Goal: Transaction & Acquisition: Purchase product/service

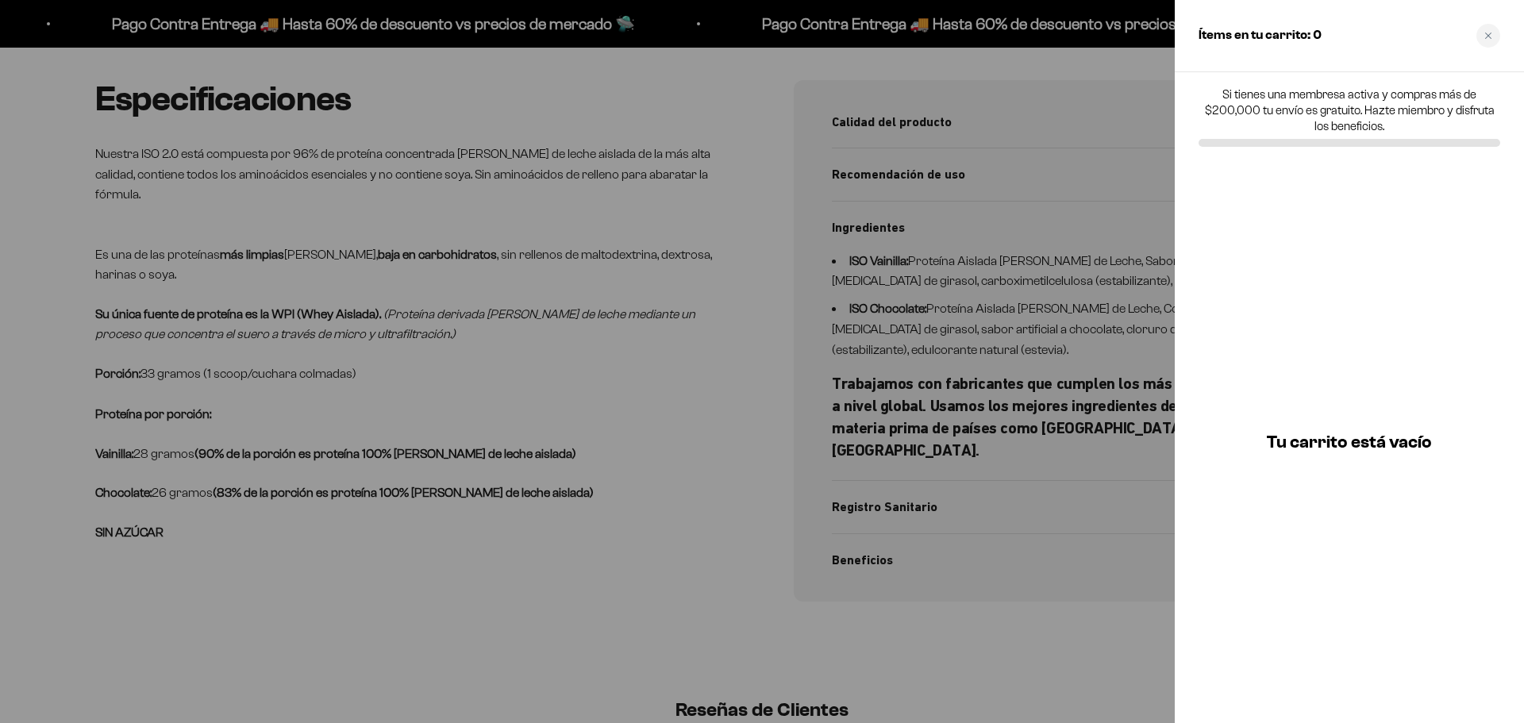
click at [1489, 33] on icon "Close cart" at bounding box center [1488, 36] width 8 height 8
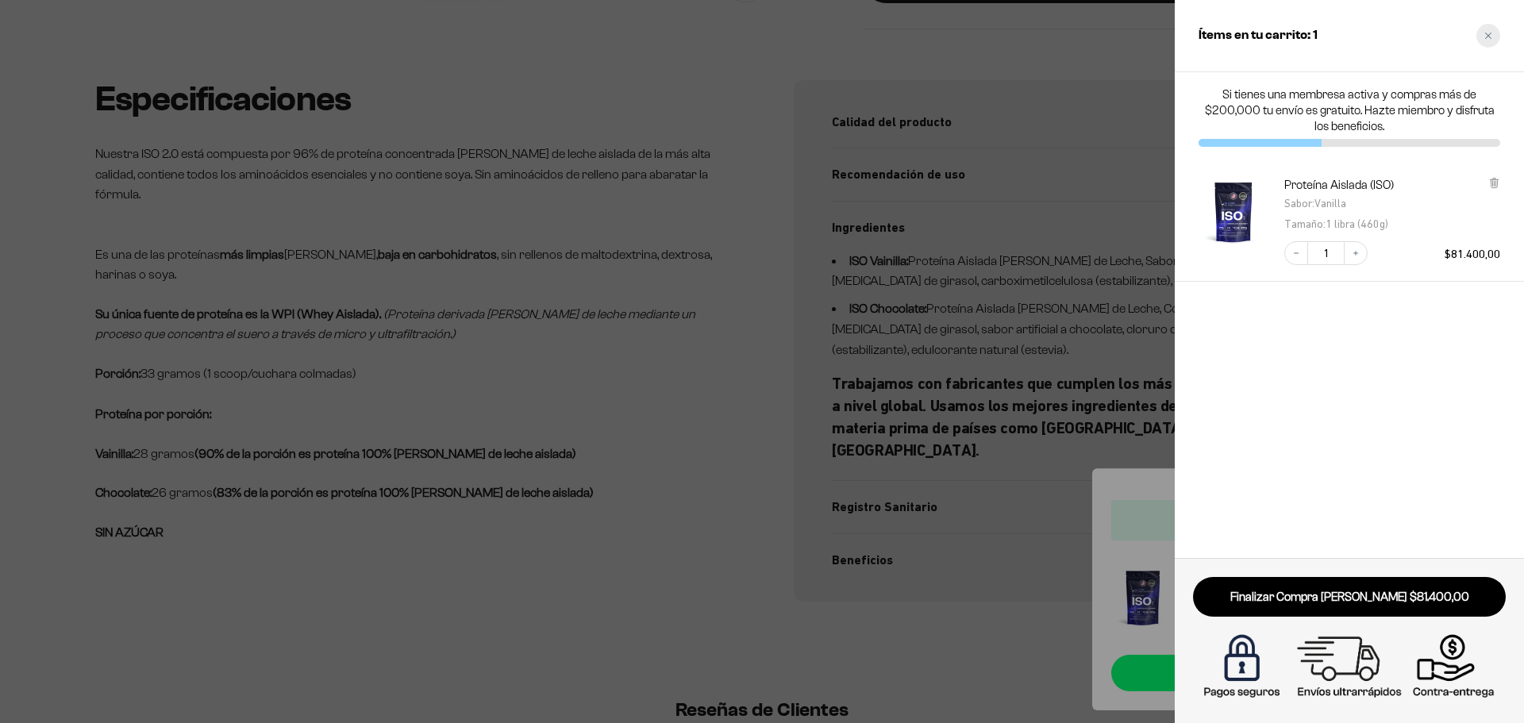
click at [1489, 30] on div "Close cart" at bounding box center [1488, 36] width 24 height 24
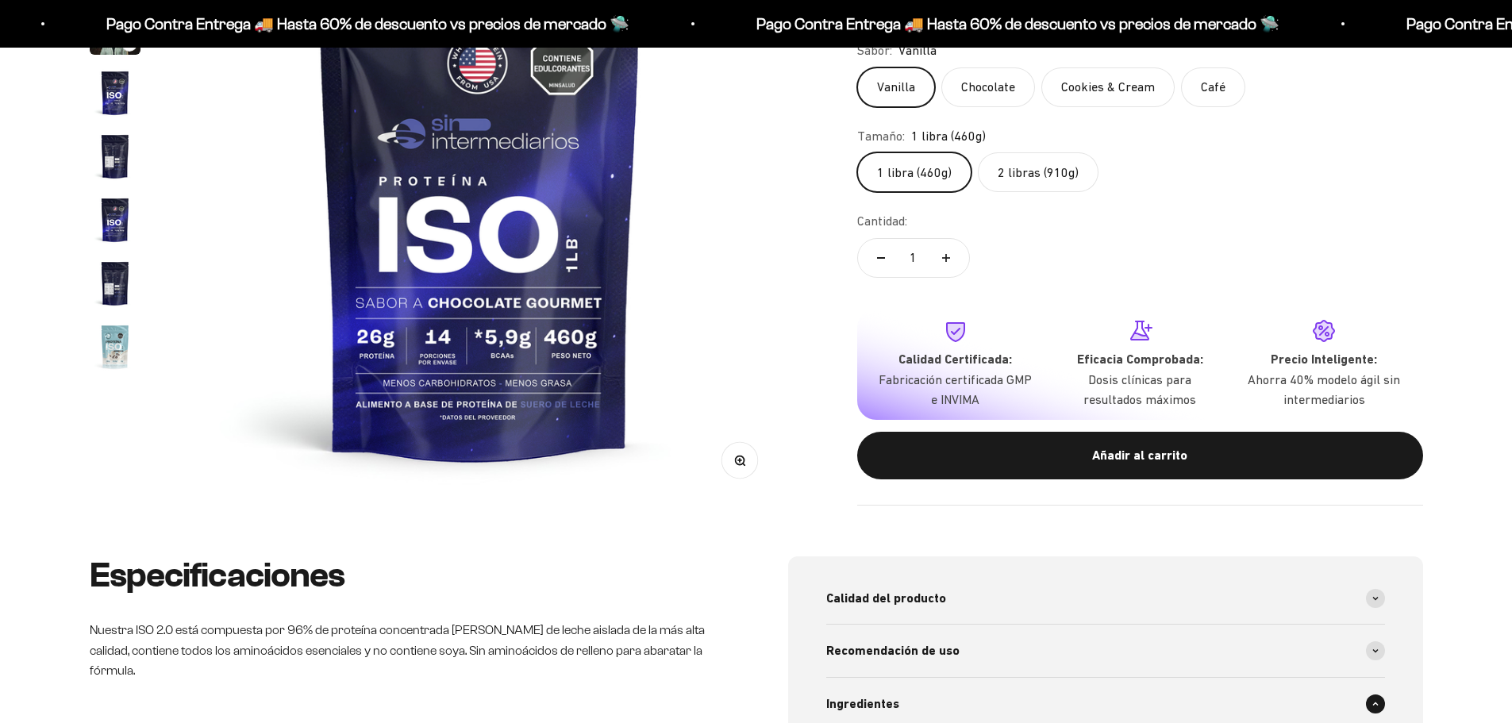
scroll to position [159, 0]
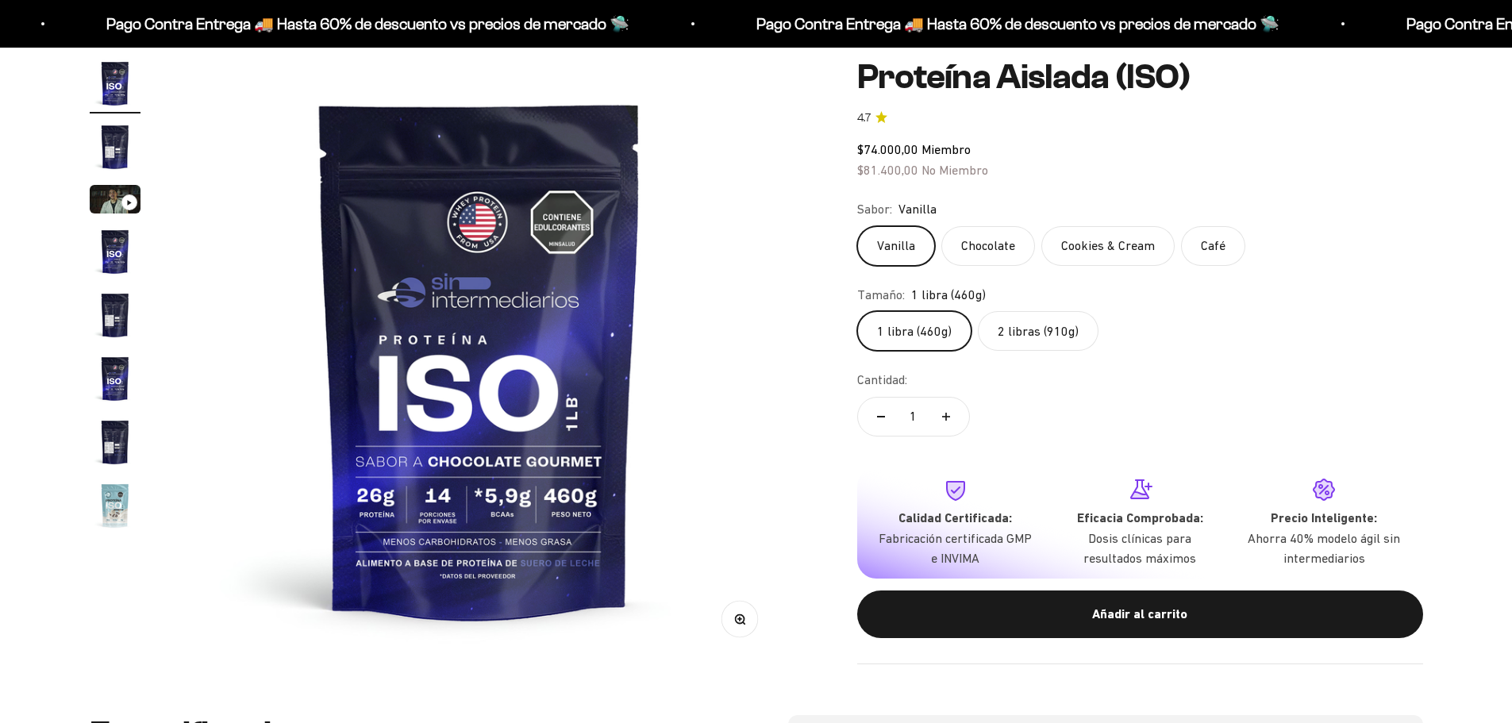
click at [1059, 328] on label "2 libras (910g)" at bounding box center [1038, 331] width 121 height 40
click at [857, 311] on input "2 libras (910g)" at bounding box center [856, 310] width 1 height 1
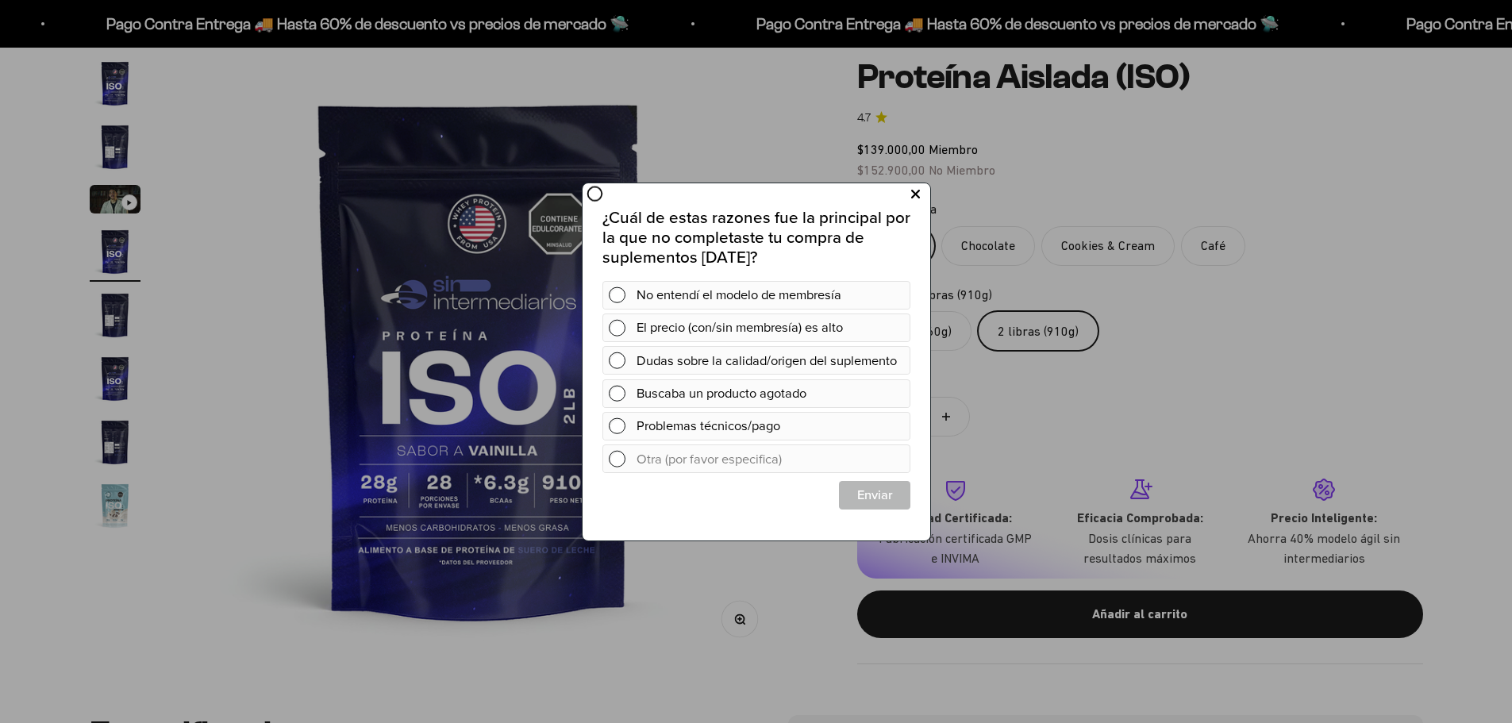
click at [917, 194] on icon at bounding box center [914, 193] width 9 height 21
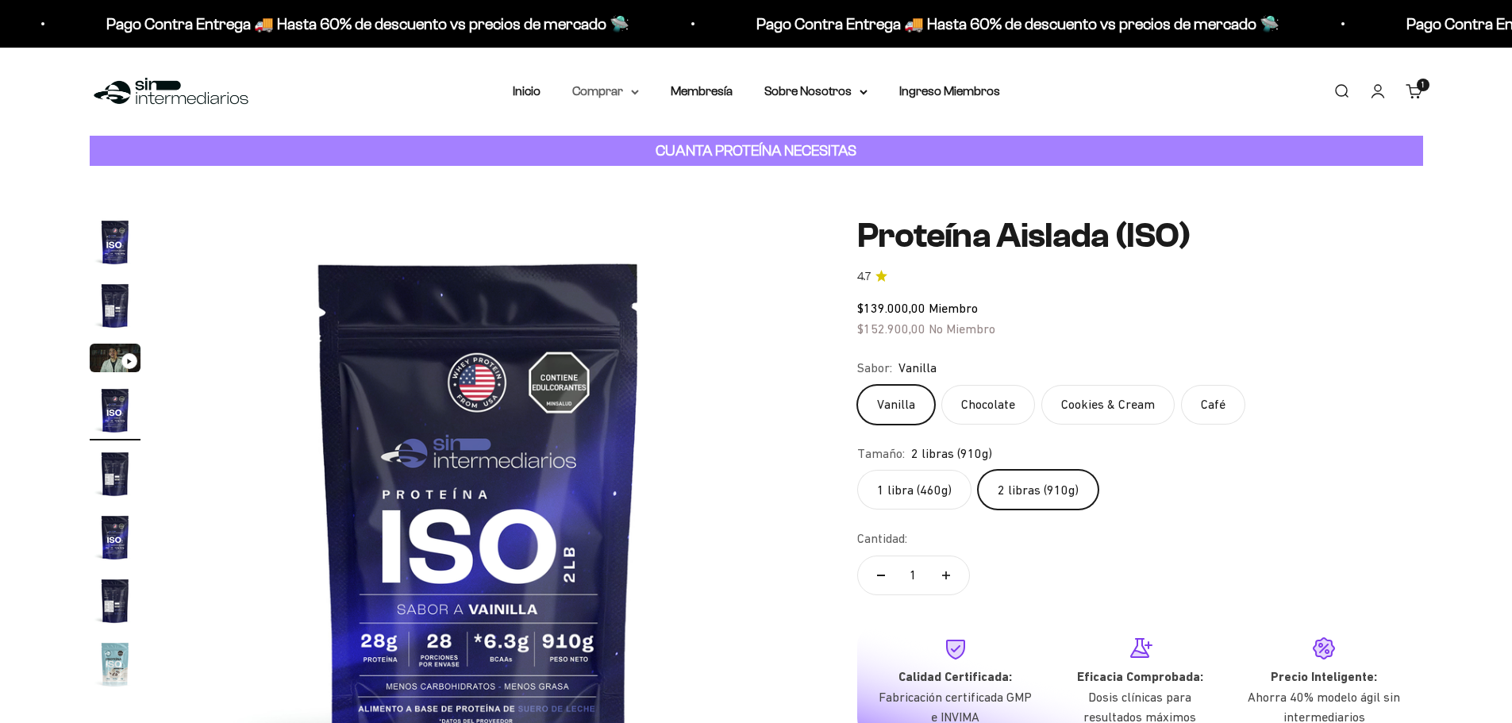
click at [603, 90] on summary "Comprar" at bounding box center [605, 91] width 67 height 21
click at [713, 168] on div "Proteínas Ver Todos Whey Iso Vegan Shaker" at bounding box center [646, 186] width 175 height 141
click at [705, 173] on summary "Otros Suplementos" at bounding box center [647, 172] width 131 height 21
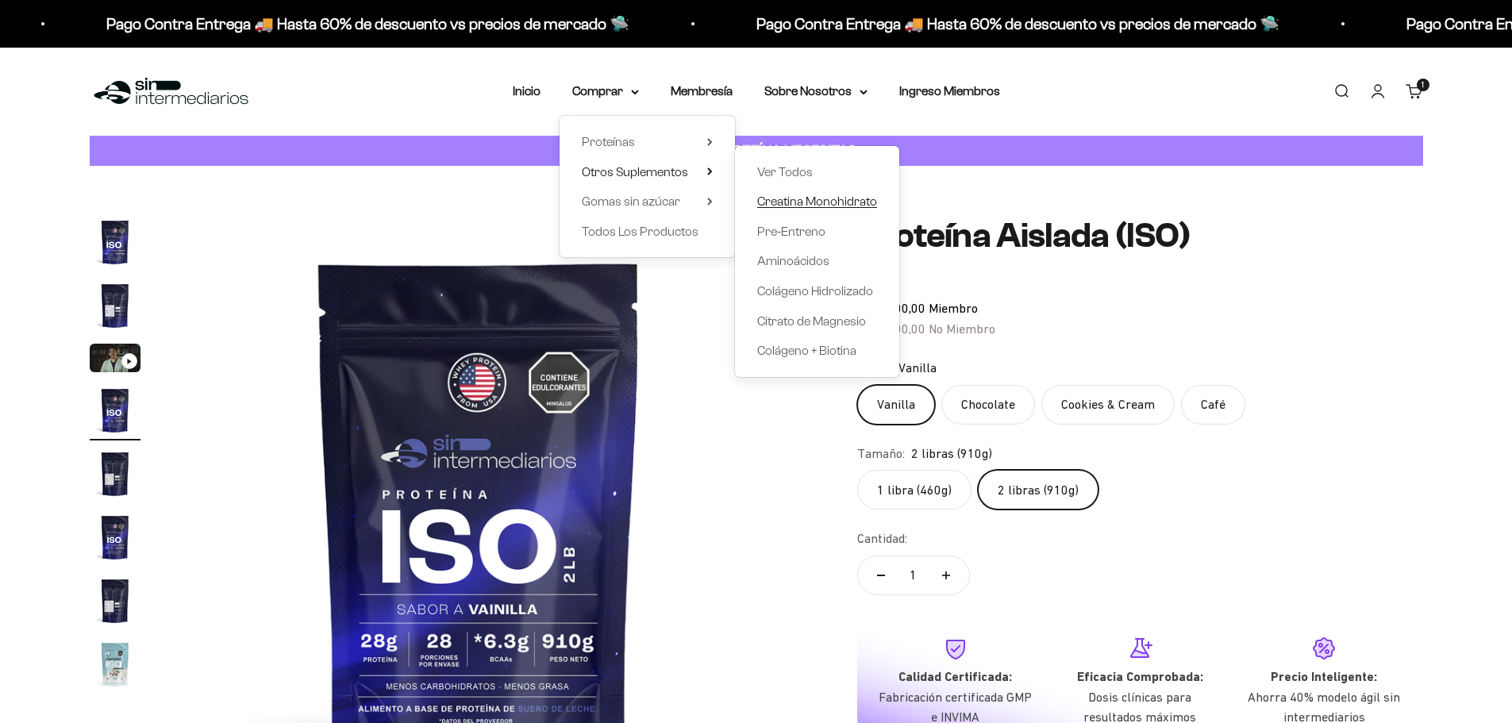
click at [821, 204] on span "Creatina Monohidrato" at bounding box center [817, 200] width 120 height 13
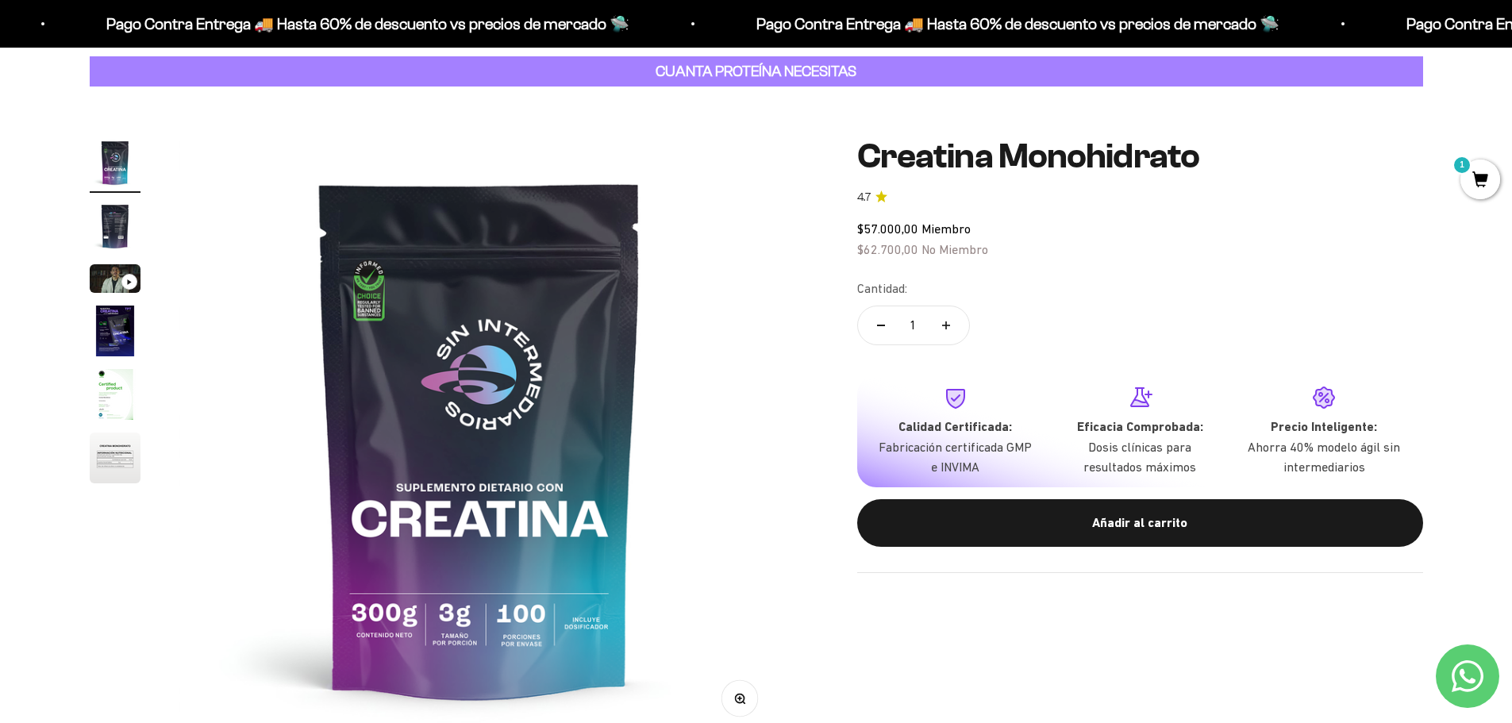
click at [88, 415] on div "Zoom Ir al artículo 1 Ir al artículo 2 Ir al artículo 3 Ir al artículo 4 Ir al …" at bounding box center [756, 439] width 1512 height 704
click at [100, 413] on img "Ir al artículo 5" at bounding box center [115, 394] width 51 height 51
click at [117, 406] on img "Ir al artículo 5" at bounding box center [115, 394] width 51 height 51
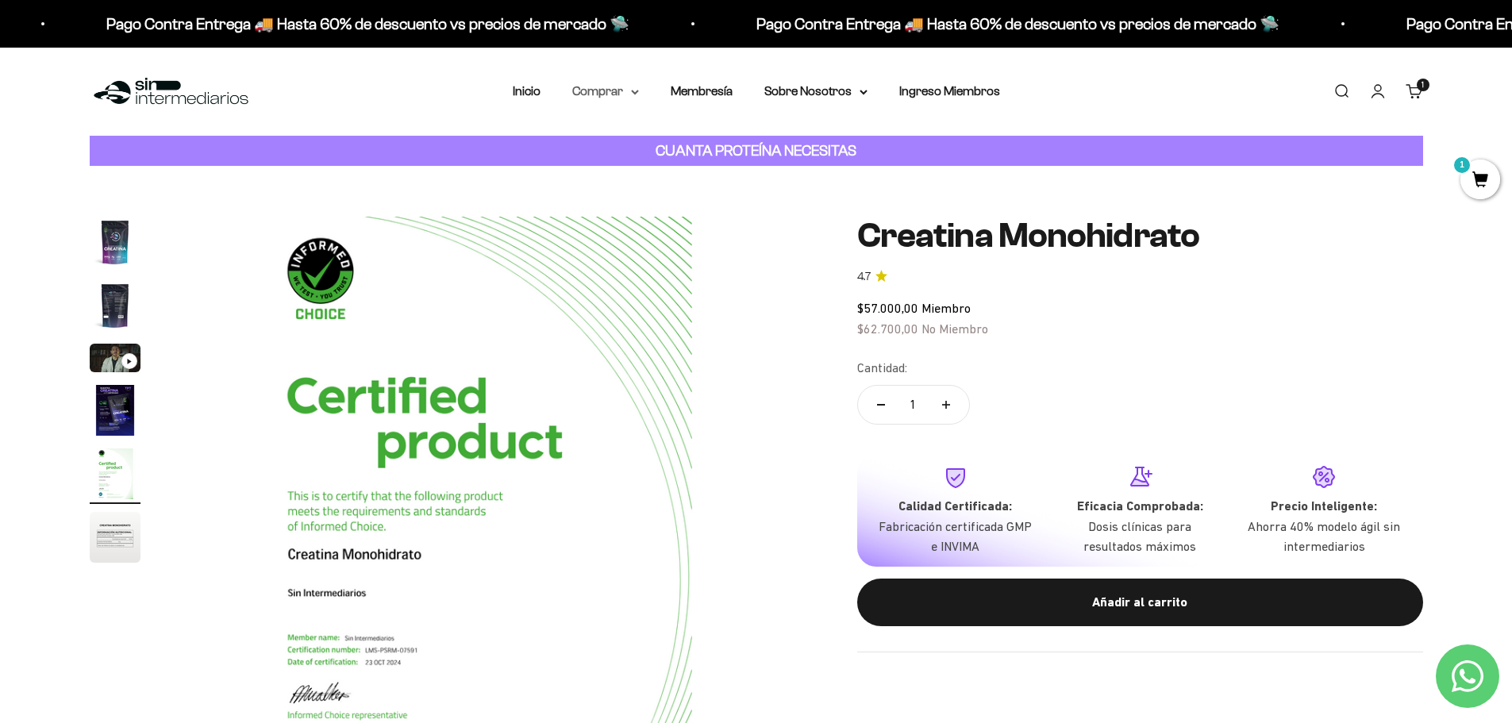
click at [619, 98] on summary "Comprar" at bounding box center [605, 91] width 67 height 21
click at [694, 141] on summary "Proteínas" at bounding box center [647, 142] width 131 height 21
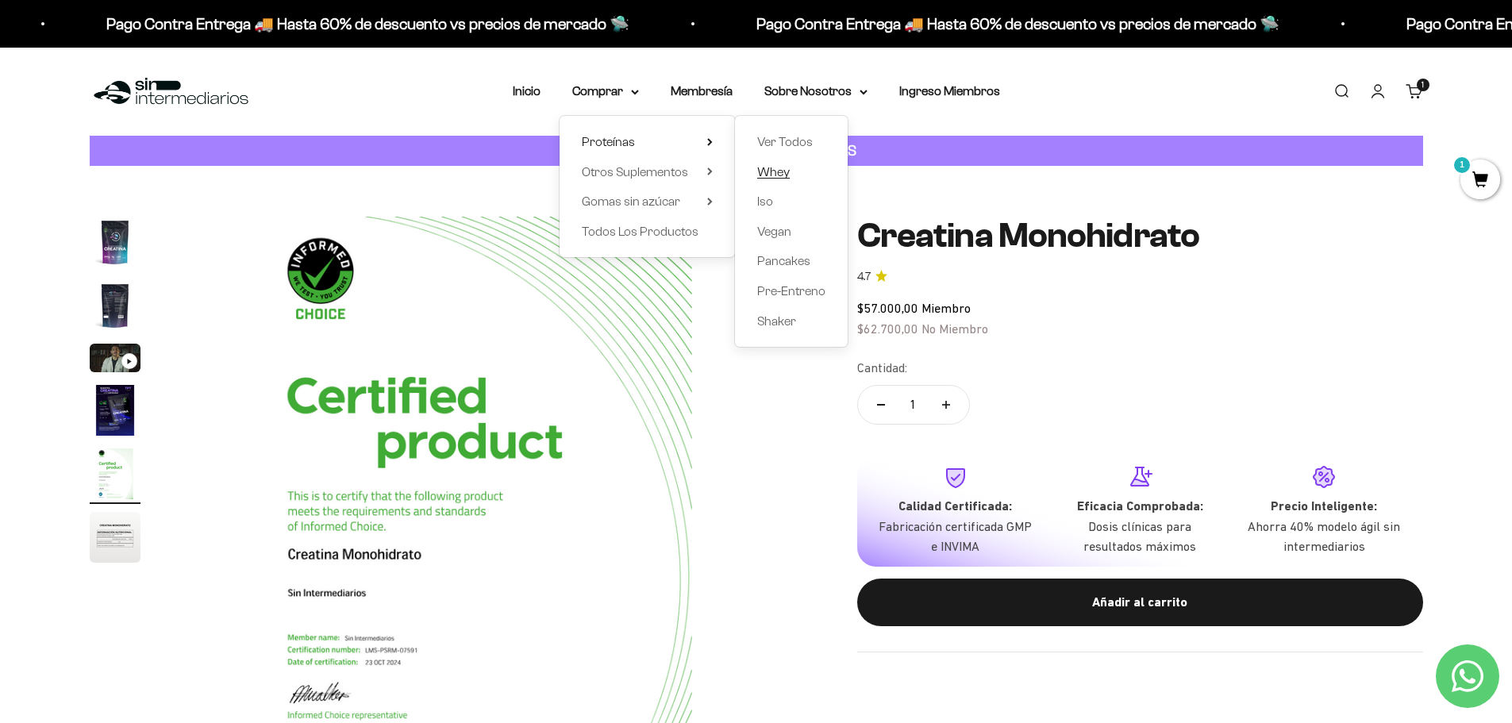
click at [780, 173] on span "Whey" at bounding box center [773, 171] width 33 height 13
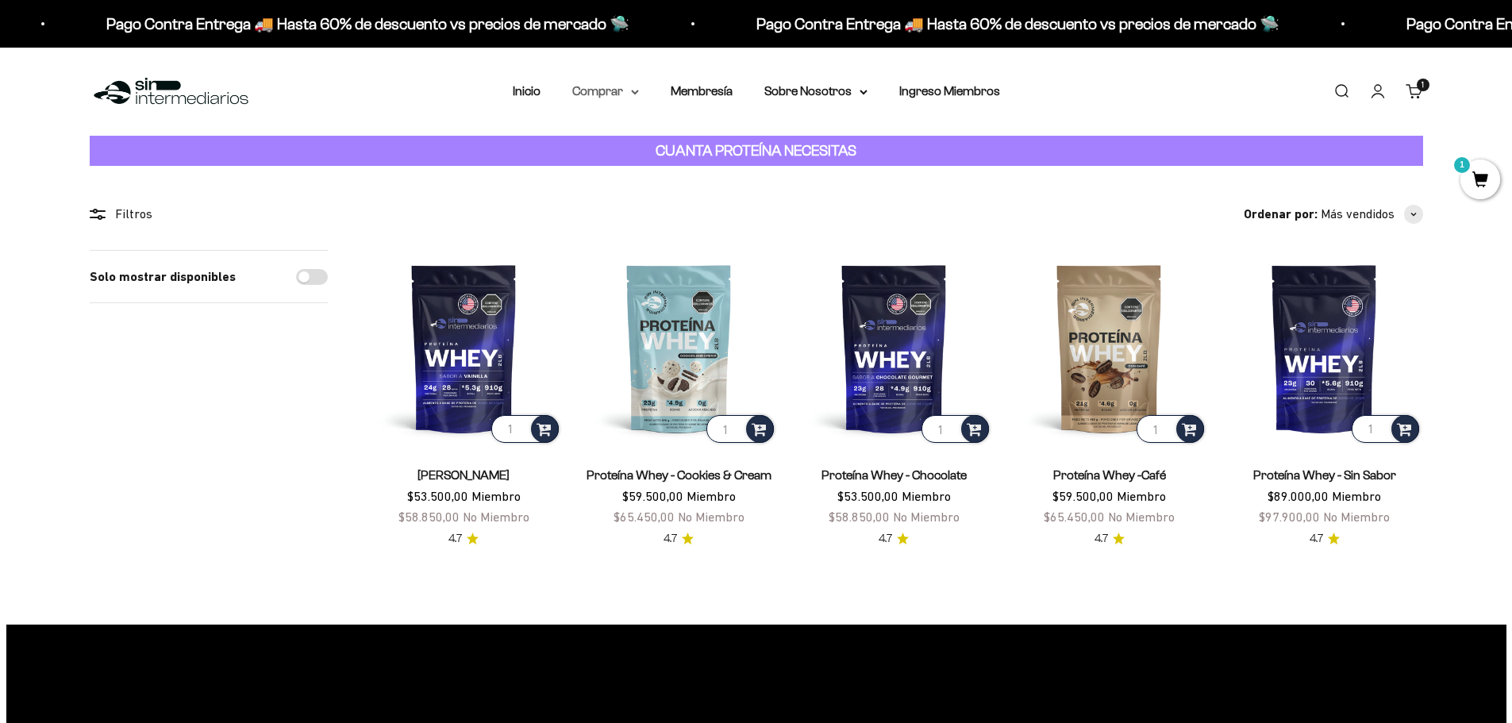
click at [633, 91] on icon at bounding box center [635, 91] width 6 height 3
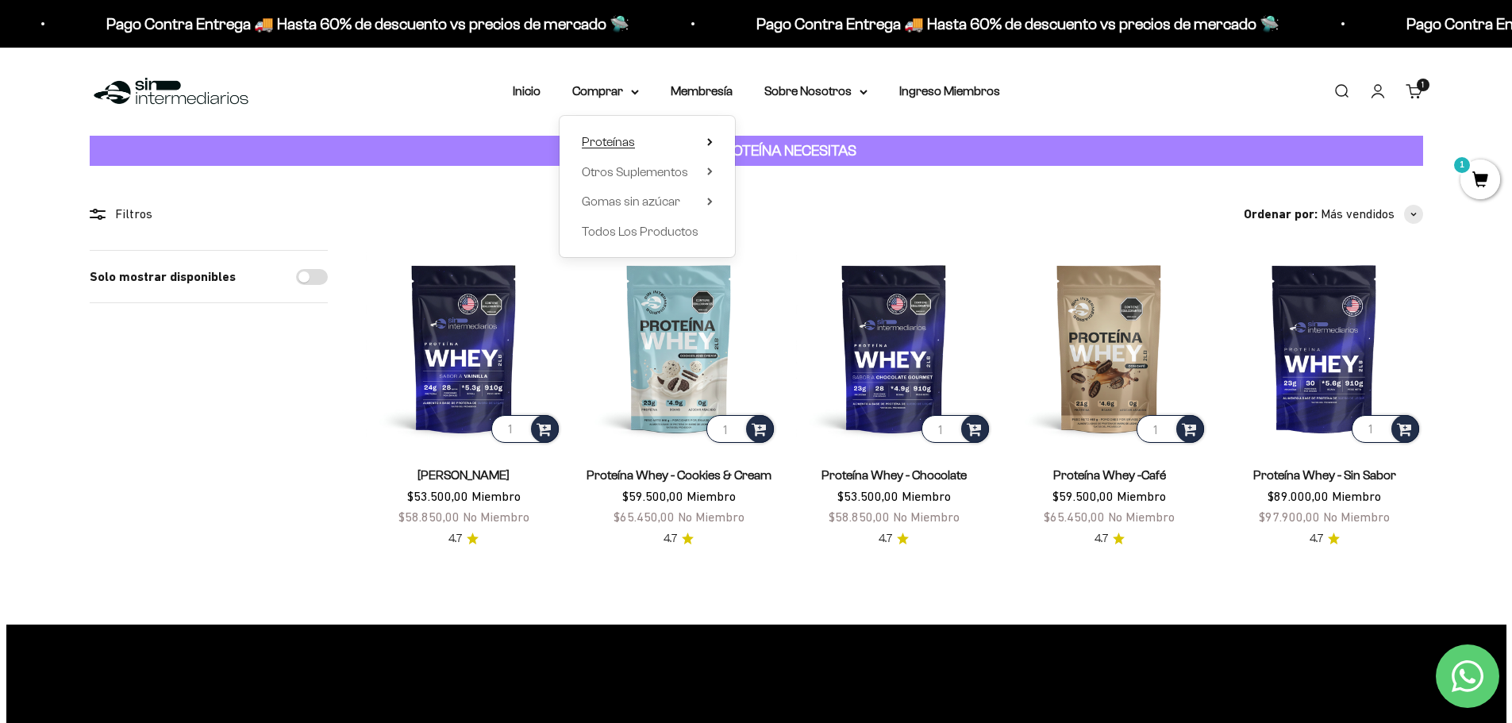
click at [670, 145] on summary "Proteínas" at bounding box center [647, 142] width 131 height 21
click at [775, 198] on link "Iso" at bounding box center [791, 201] width 68 height 21
click at [763, 203] on span "Iso" at bounding box center [765, 200] width 16 height 13
